Goal: Navigation & Orientation: Find specific page/section

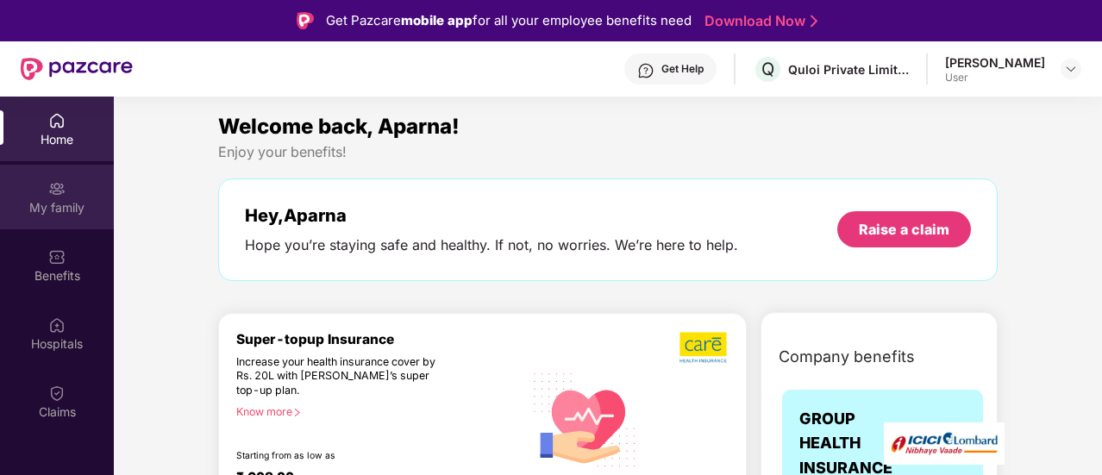
click at [61, 201] on div "My family" at bounding box center [57, 207] width 114 height 17
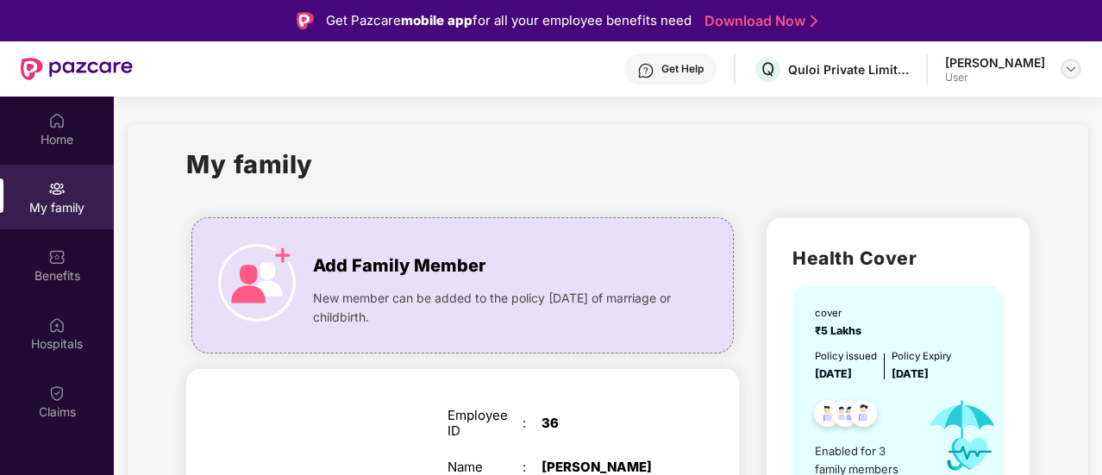
click at [1071, 59] on div at bounding box center [1070, 69] width 21 height 21
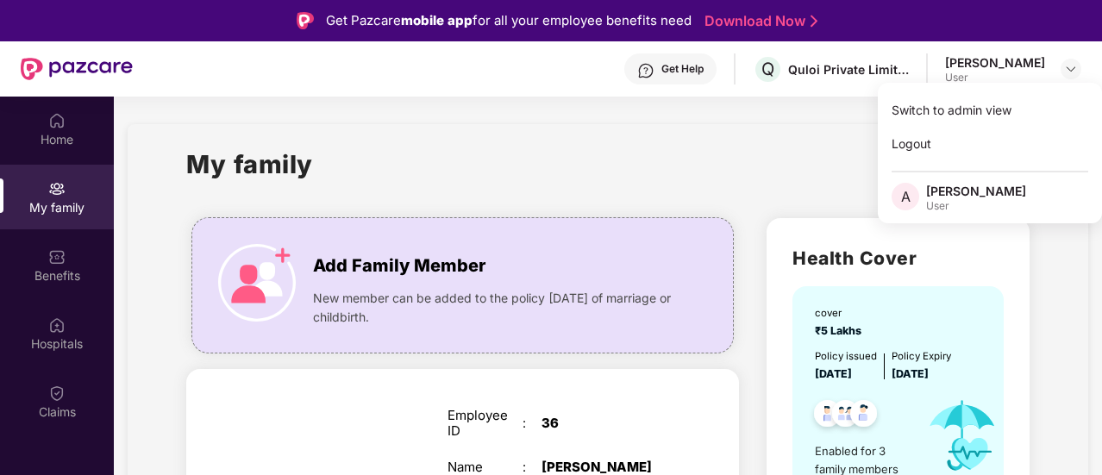
click at [945, 205] on div "User" at bounding box center [976, 206] width 100 height 14
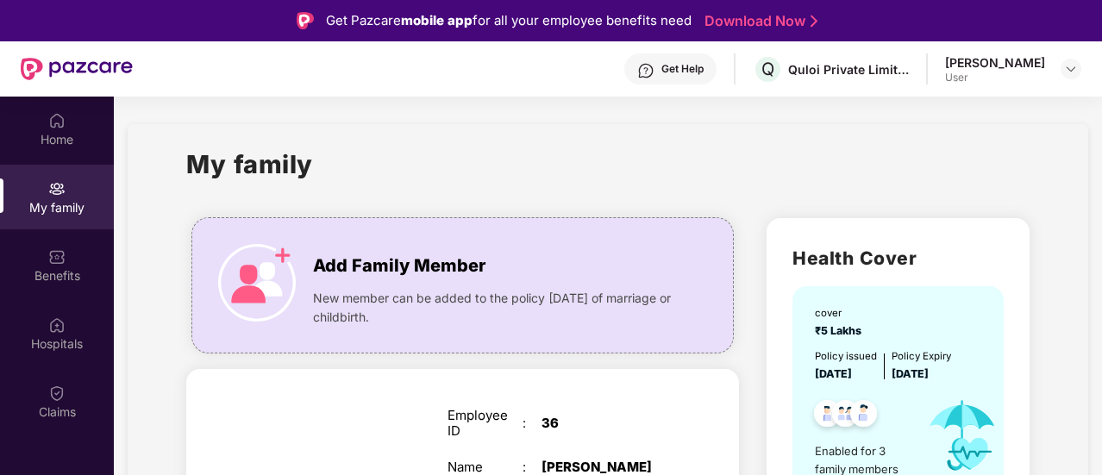
click at [969, 80] on div "User" at bounding box center [995, 78] width 100 height 14
click at [960, 74] on div "User" at bounding box center [995, 78] width 100 height 14
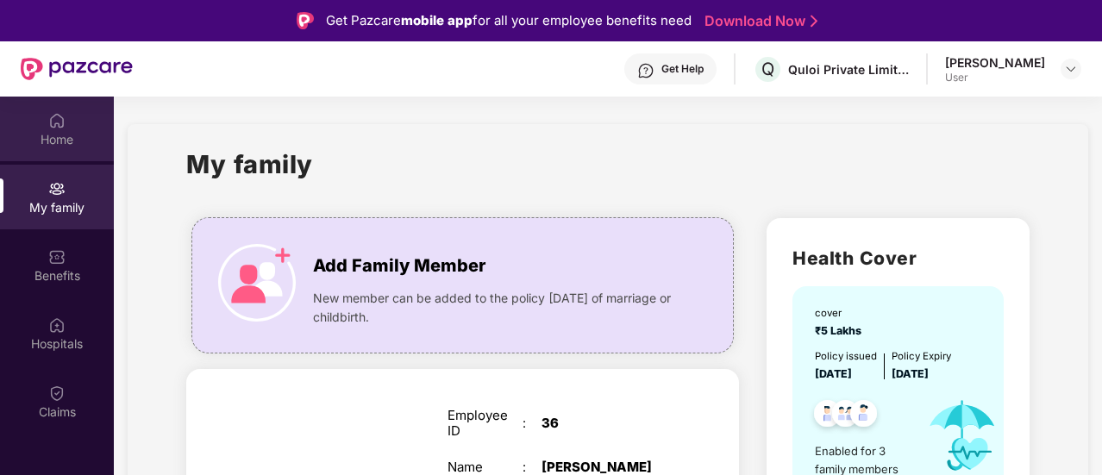
click at [58, 139] on div "Home" at bounding box center [57, 139] width 114 height 17
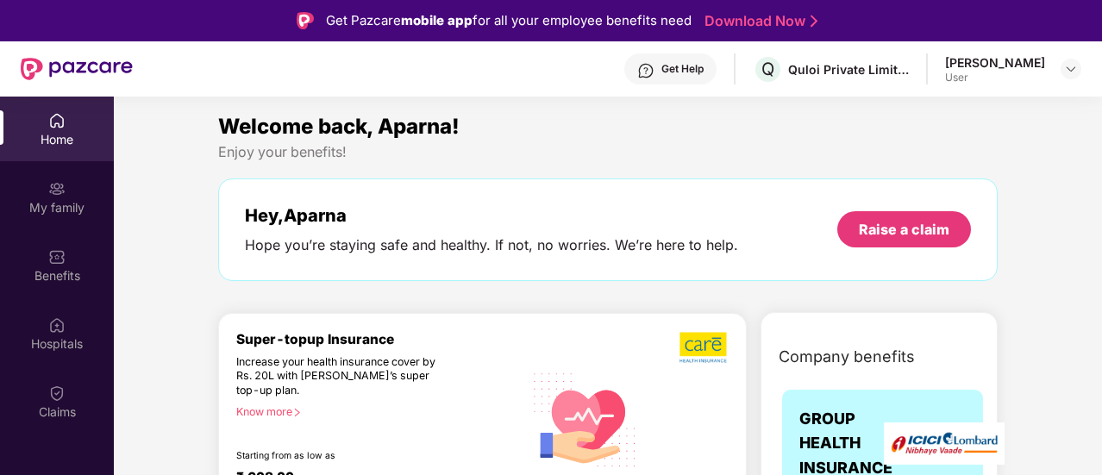
click at [953, 78] on div "User" at bounding box center [995, 78] width 100 height 14
click at [1065, 72] on img at bounding box center [1071, 69] width 14 height 14
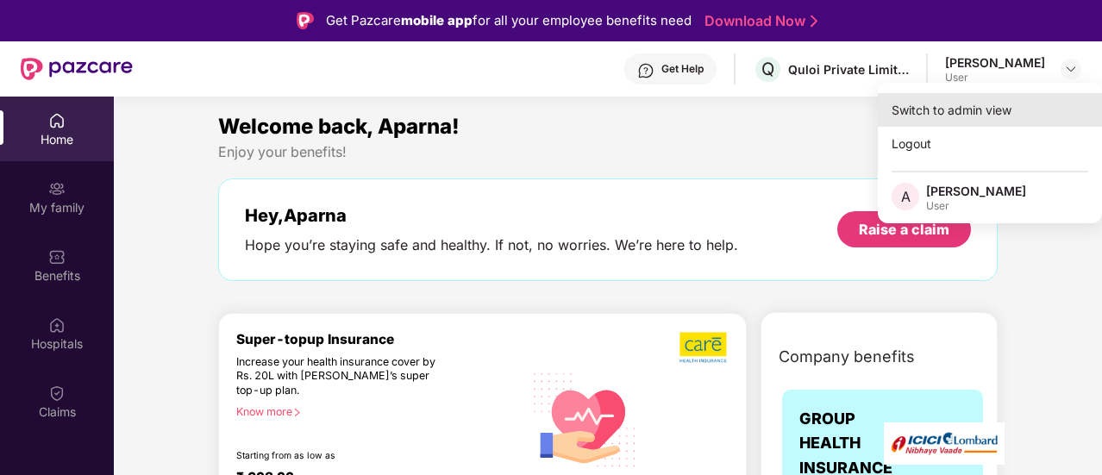
click at [964, 112] on div "Switch to admin view" at bounding box center [990, 110] width 224 height 34
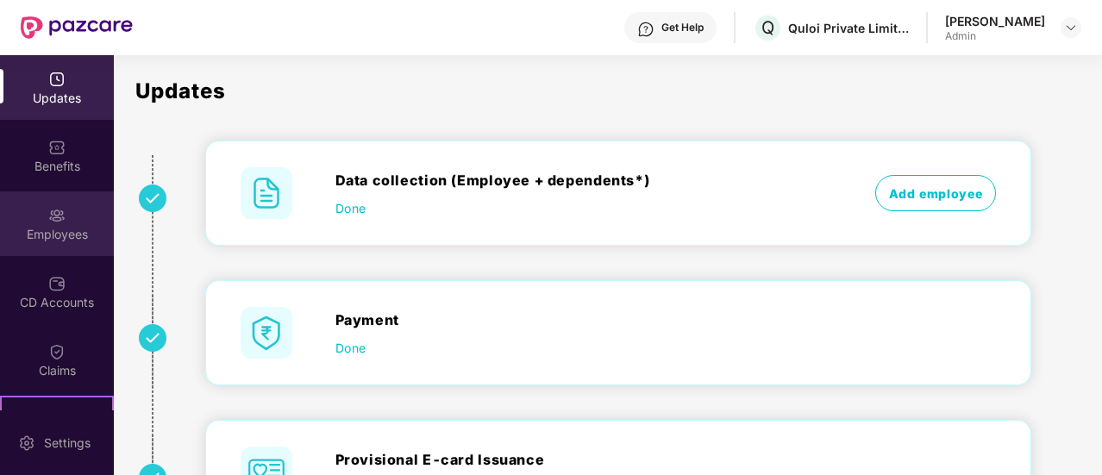
click at [59, 221] on img at bounding box center [56, 215] width 17 height 17
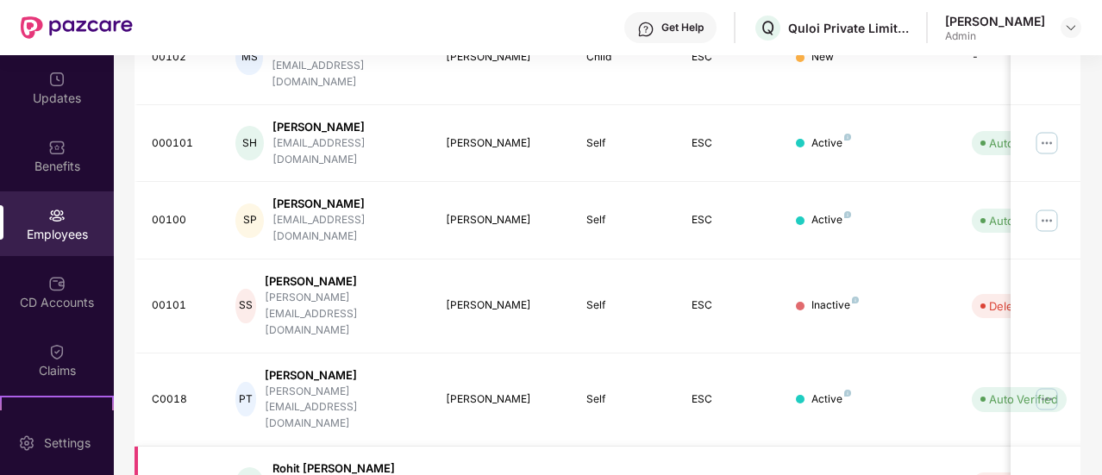
scroll to position [639, 0]
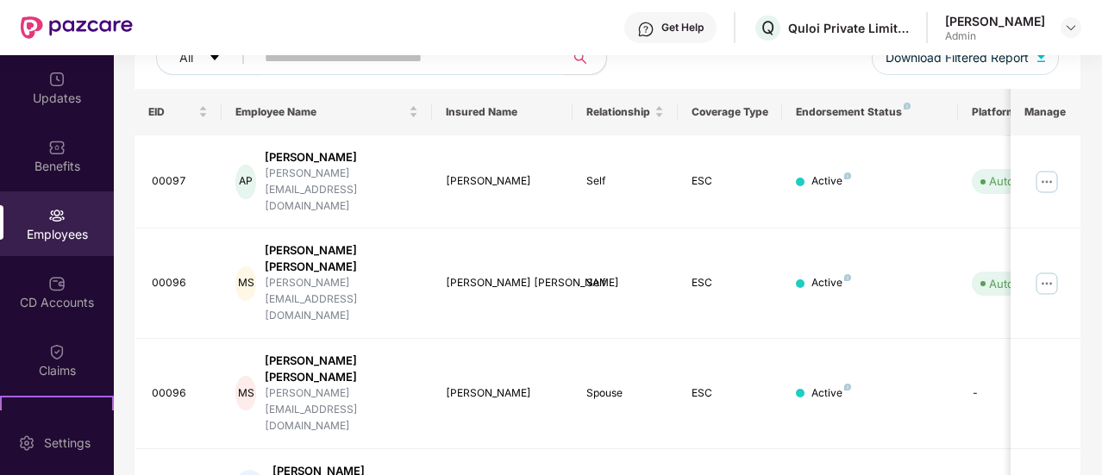
scroll to position [580, 0]
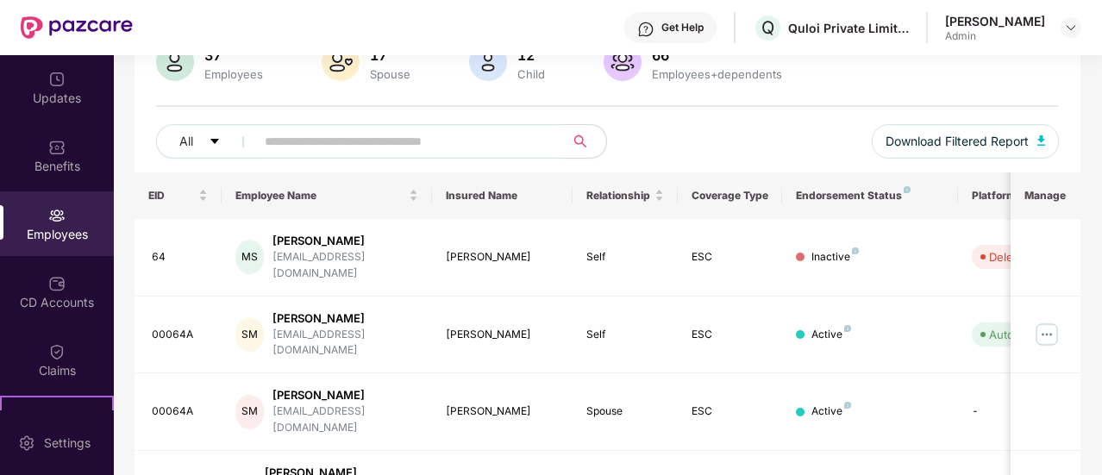
scroll to position [0, 0]
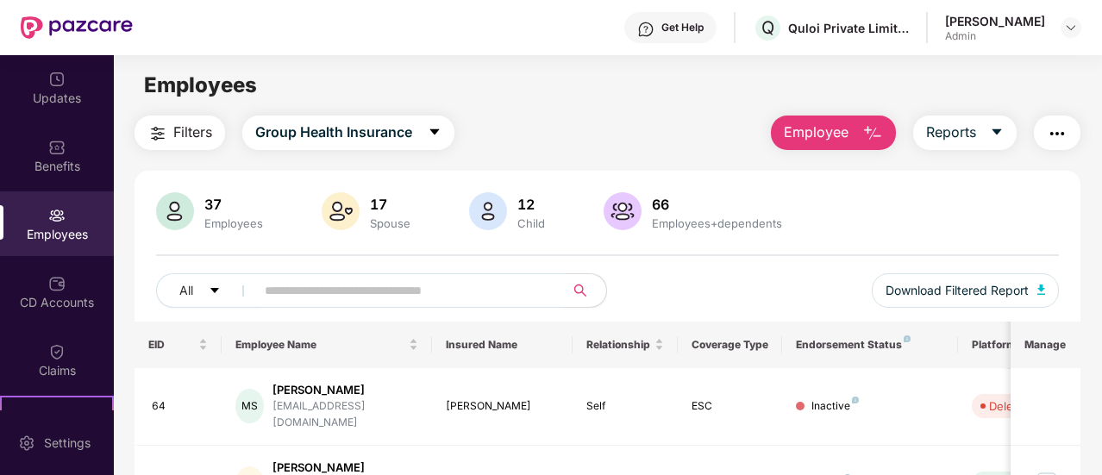
click at [414, 287] on input "text" at bounding box center [403, 291] width 277 height 26
type input "******"
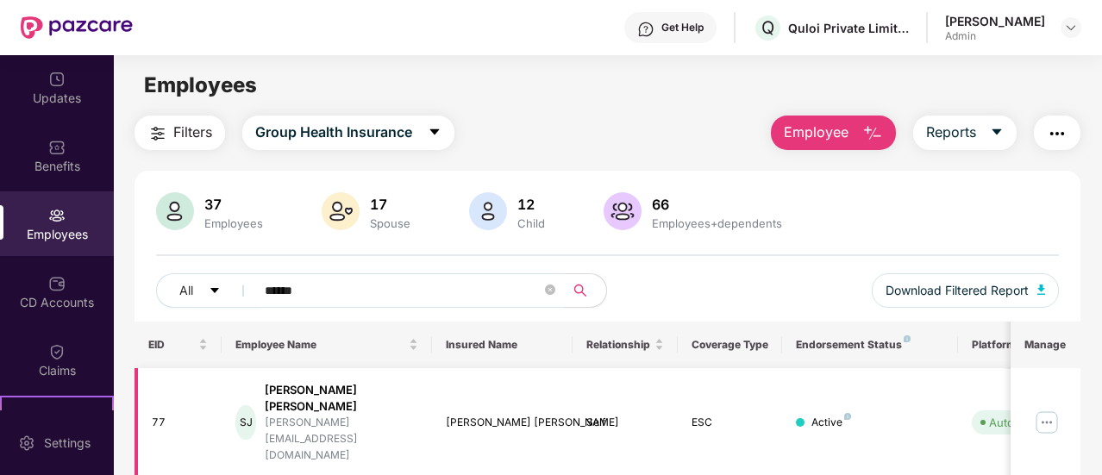
scroll to position [79, 0]
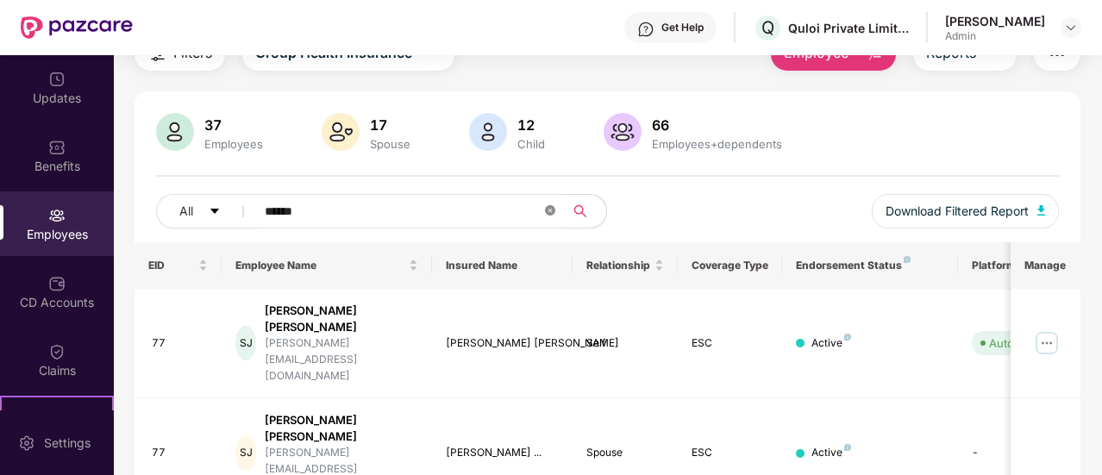
click at [551, 213] on icon "close-circle" at bounding box center [550, 210] width 10 height 10
